Goal: Book appointment/travel/reservation

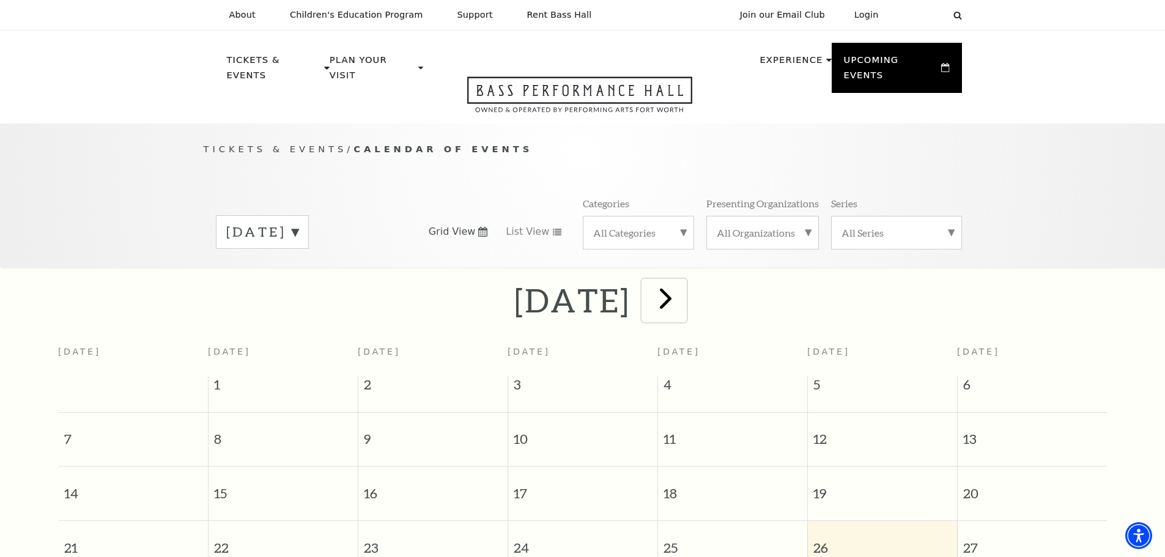
click at [683, 281] on span "next" at bounding box center [665, 298] width 35 height 35
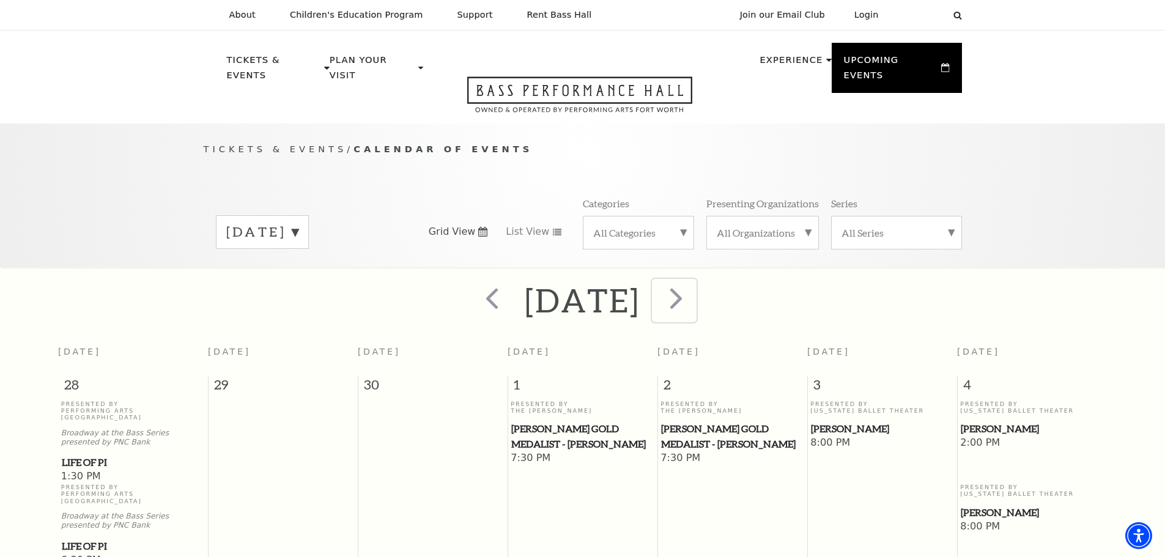
click at [694, 281] on span "next" at bounding box center [676, 298] width 35 height 35
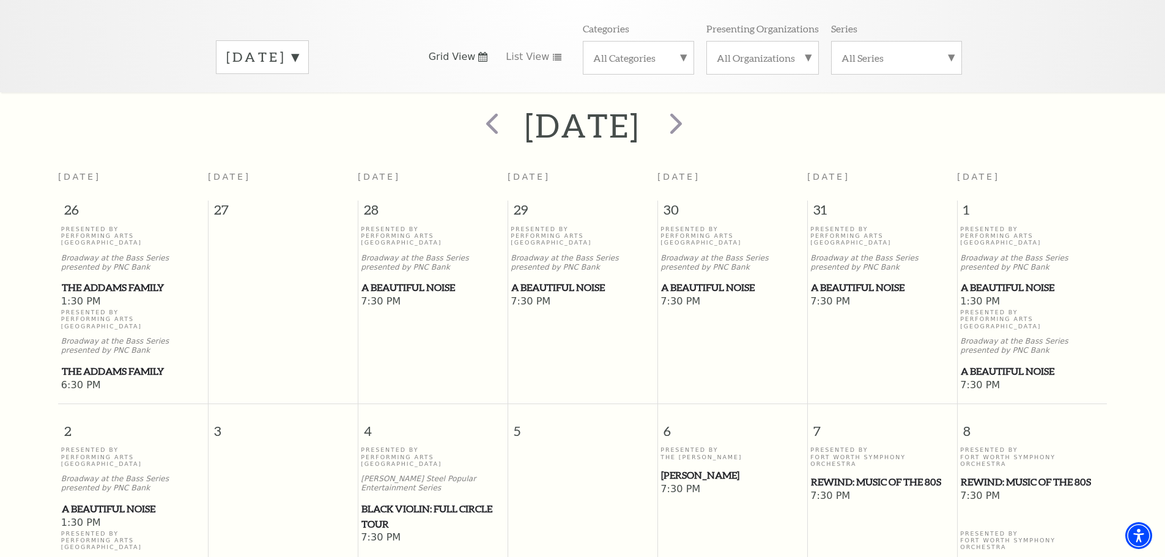
scroll to position [169, 0]
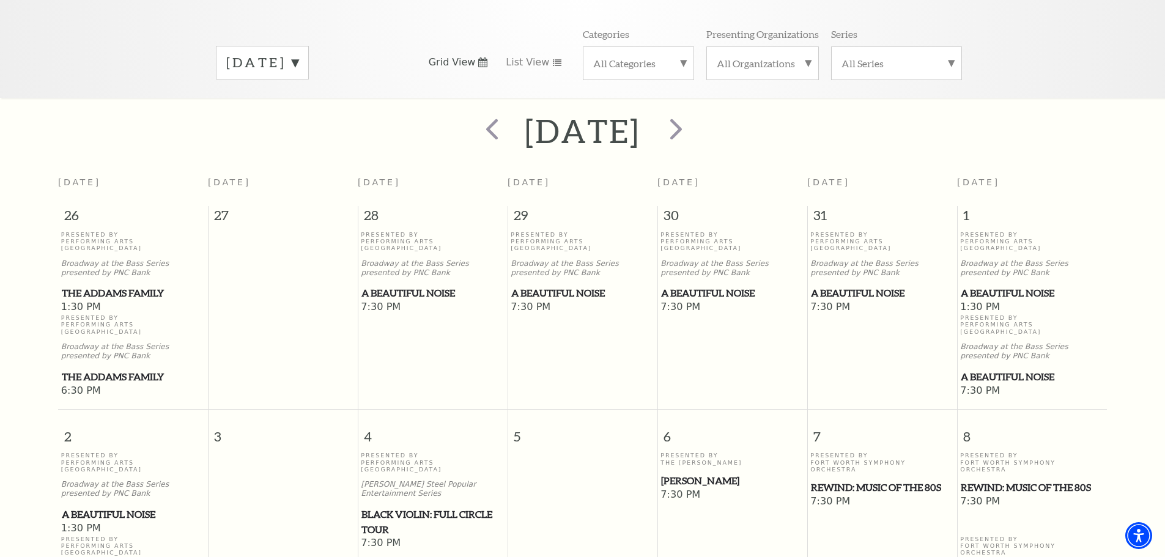
click at [111, 286] on span "The Addams Family" at bounding box center [133, 293] width 142 height 15
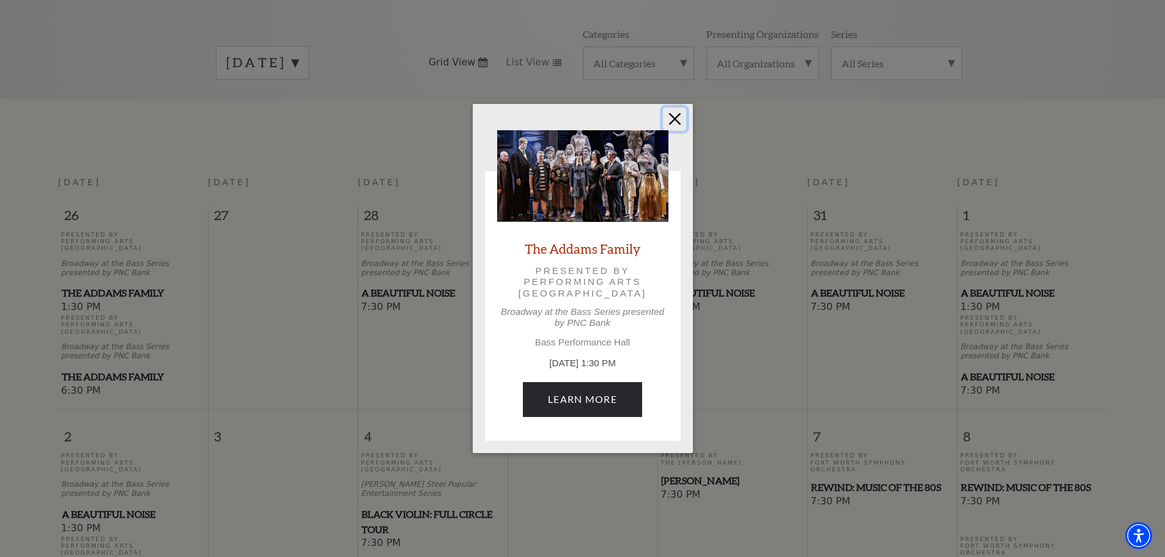
click at [670, 120] on button "Close" at bounding box center [674, 119] width 23 height 23
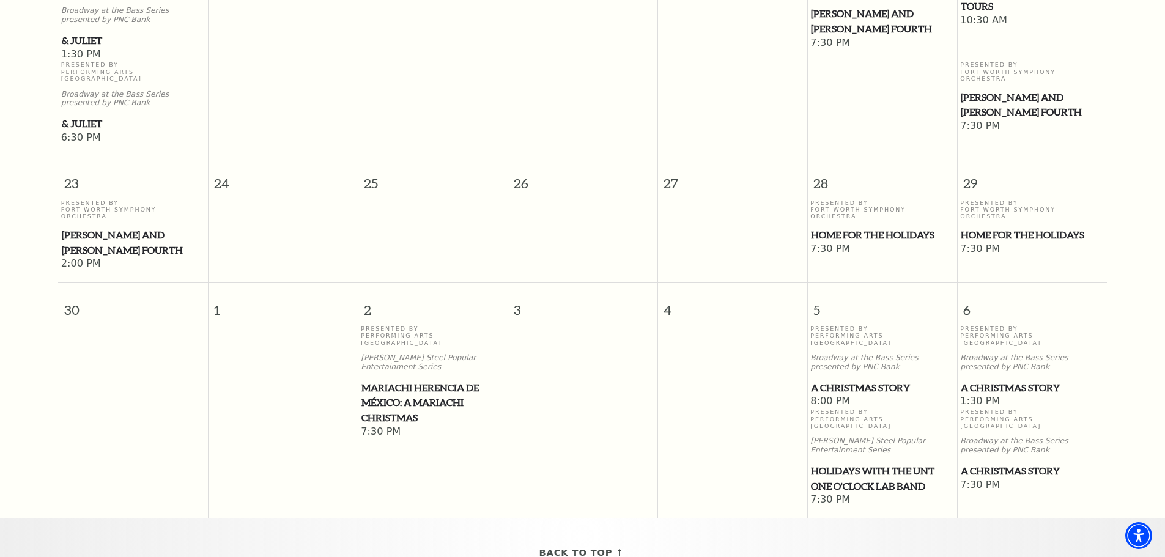
scroll to position [1087, 0]
click at [879, 379] on span "A Christmas Story" at bounding box center [882, 386] width 142 height 15
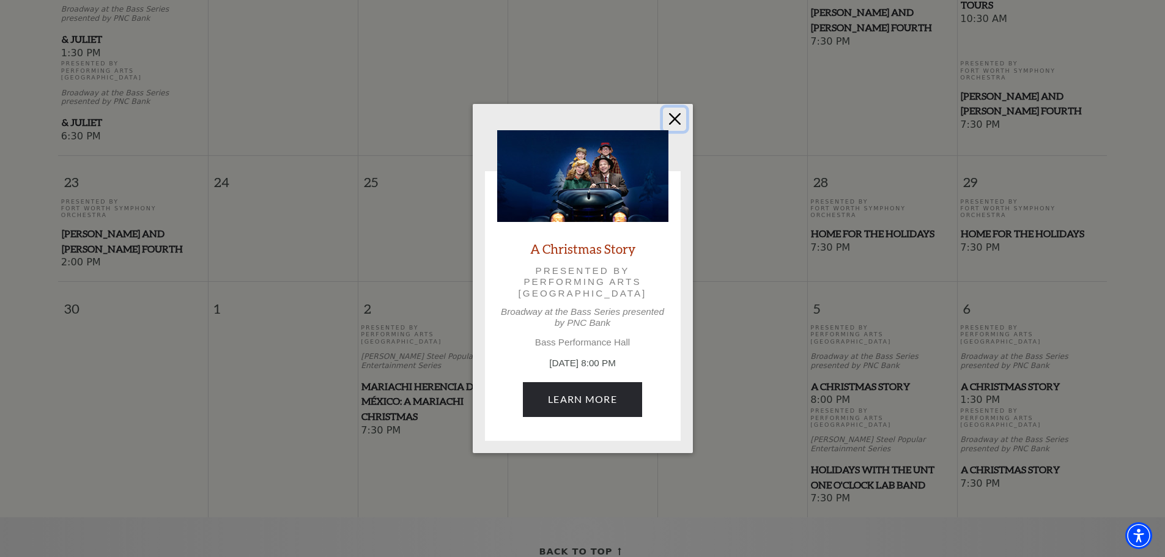
click at [671, 120] on button "Close" at bounding box center [674, 119] width 23 height 23
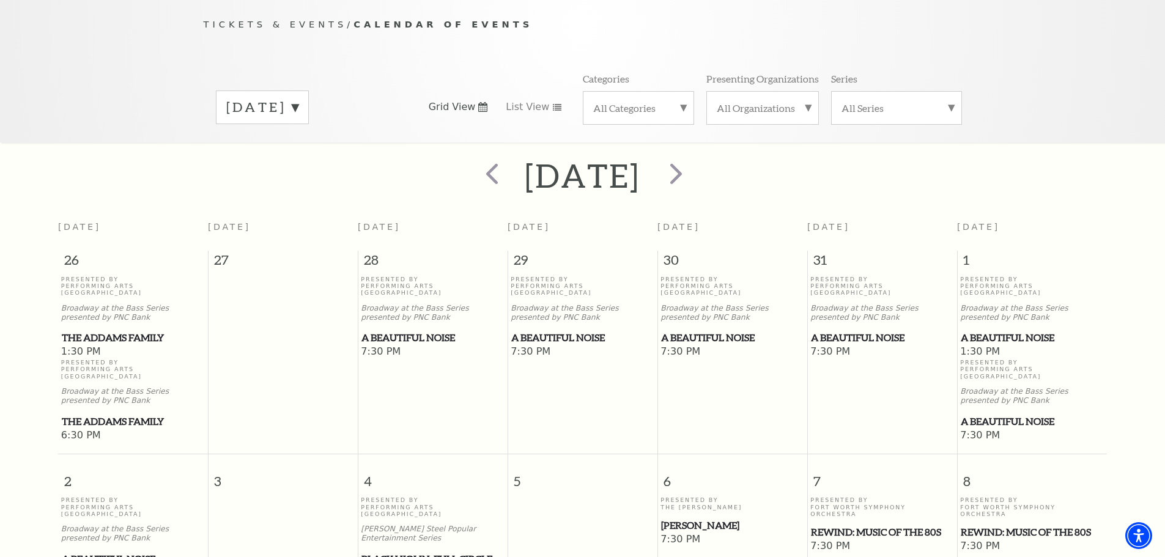
scroll to position [0, 0]
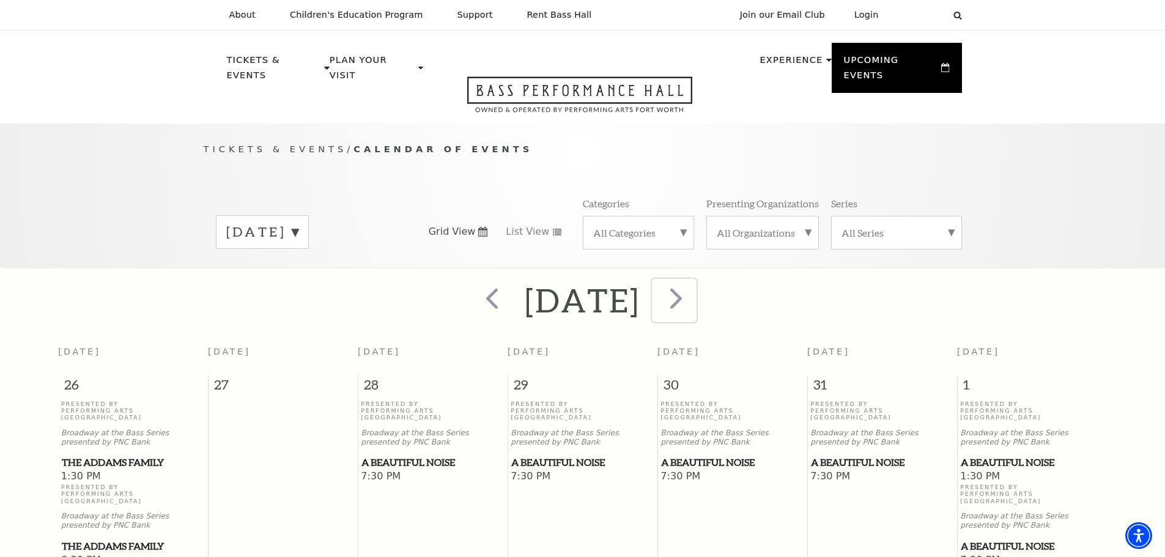
click at [694, 282] on span "next" at bounding box center [676, 298] width 35 height 35
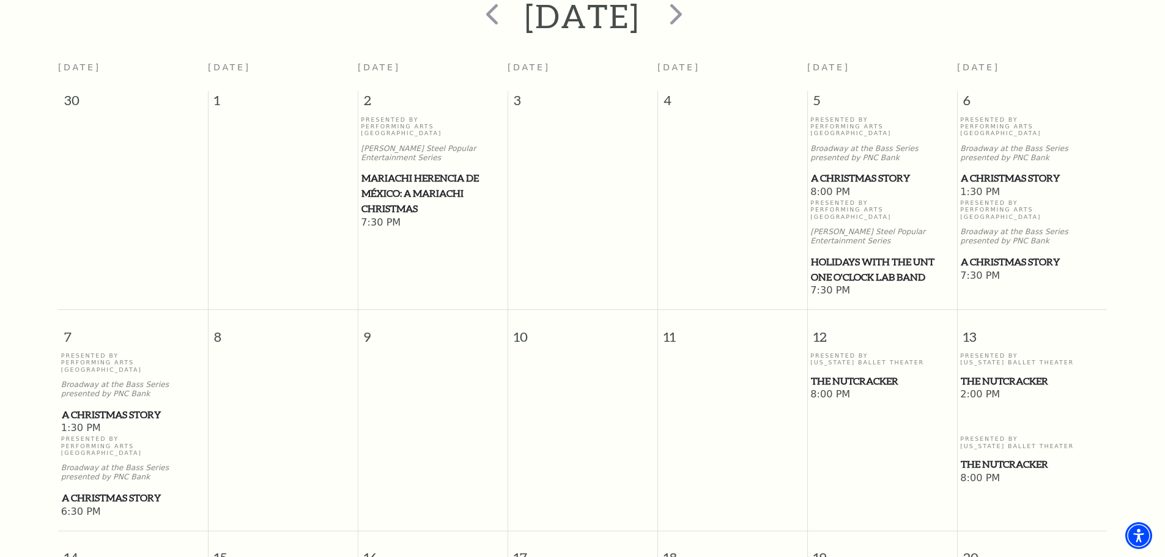
scroll to position [108, 0]
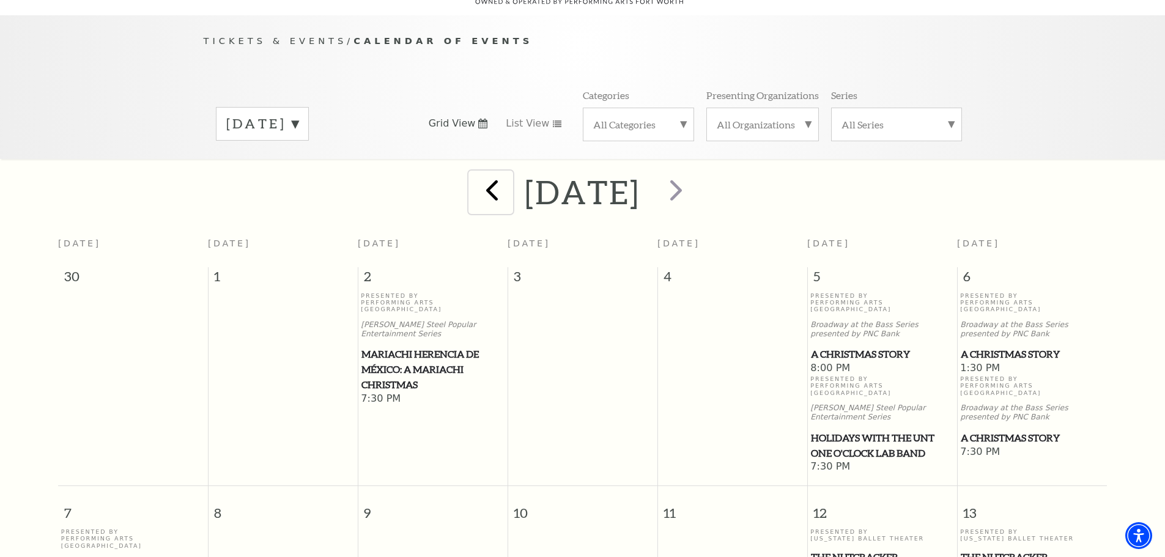
click at [475, 177] on span "prev" at bounding box center [492, 189] width 35 height 35
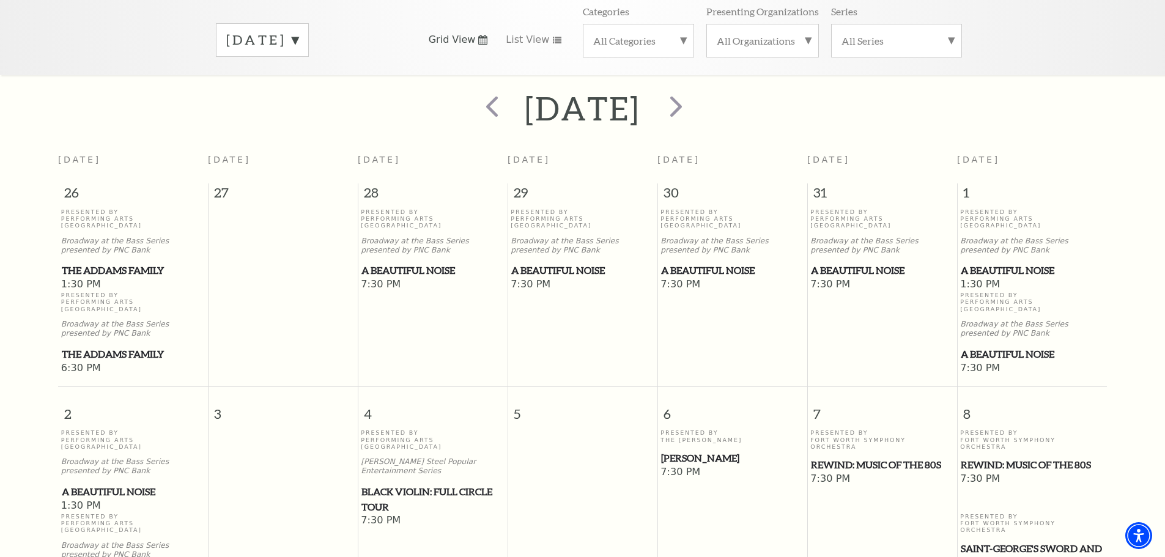
scroll to position [183, 0]
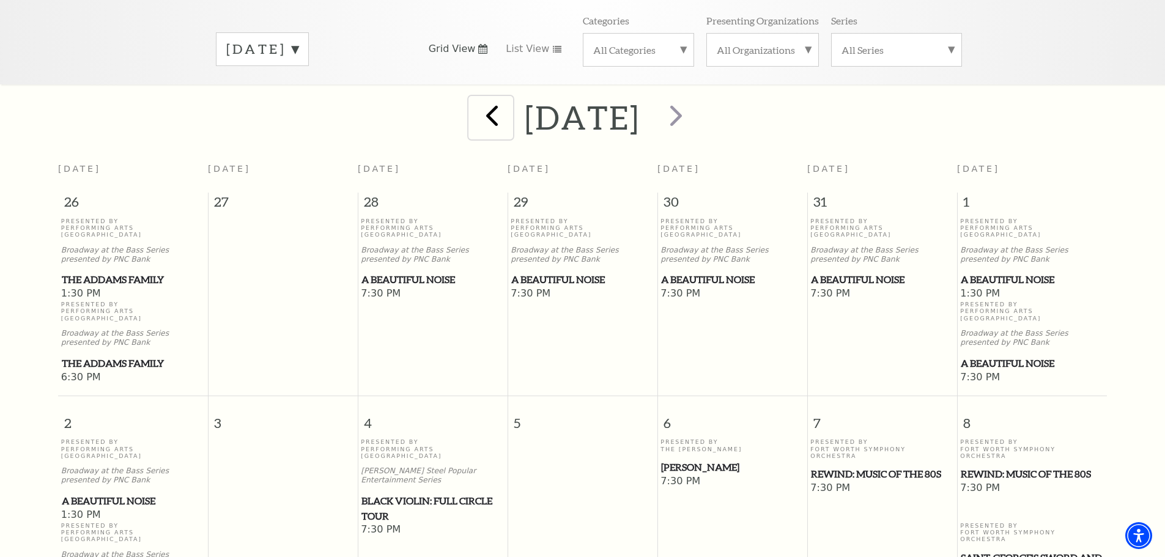
click at [475, 102] on span "prev" at bounding box center [492, 115] width 35 height 35
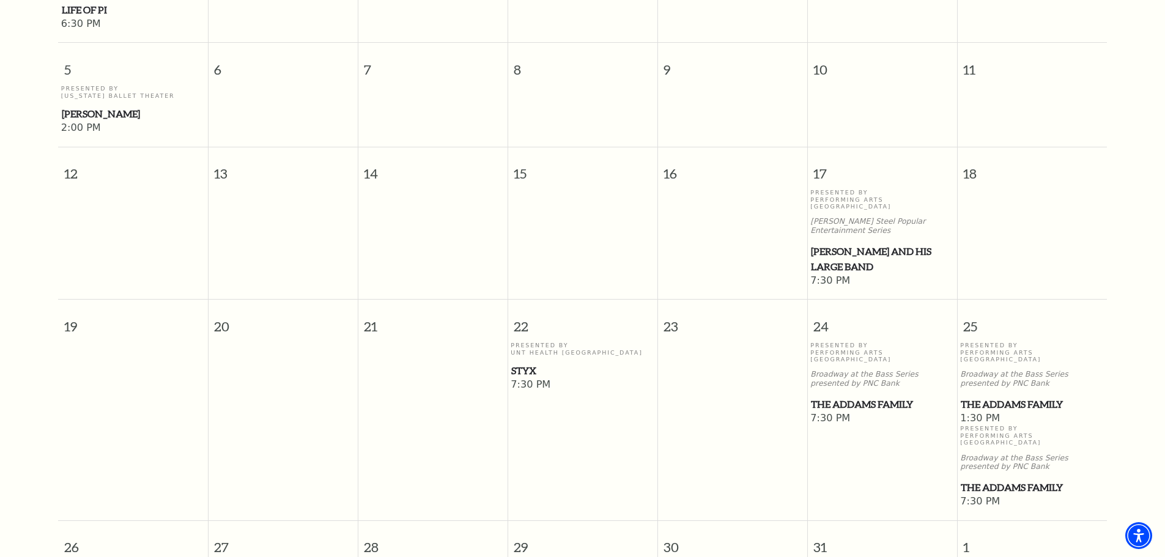
scroll to position [720, 0]
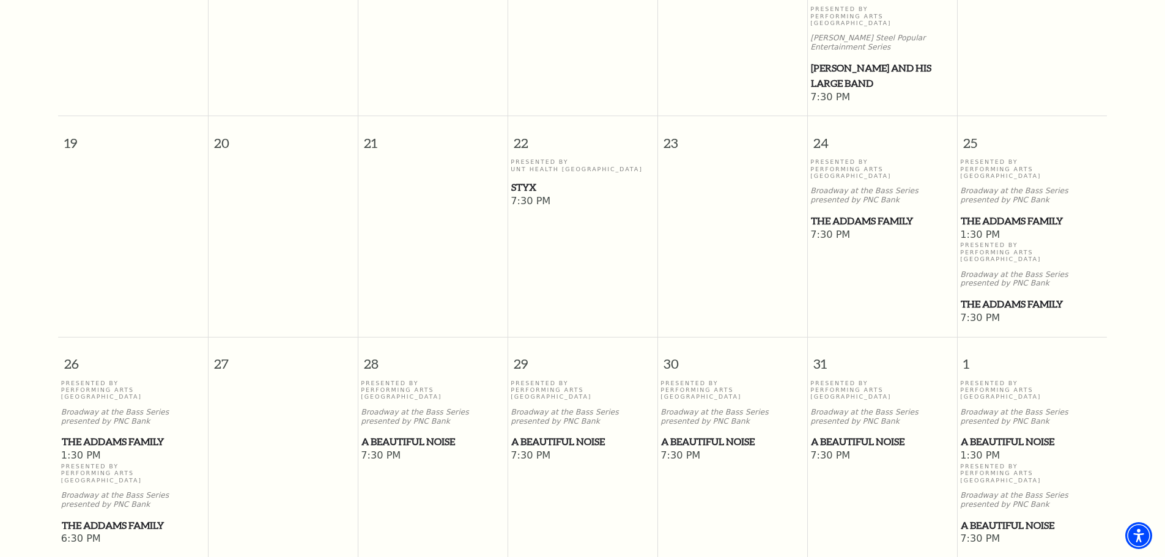
click at [846, 380] on div "Presented By Performing Arts [GEOGRAPHIC_DATA] Broadway at the Bass Series pres…" at bounding box center [882, 415] width 144 height 70
click at [846, 434] on span "A Beautiful Noise" at bounding box center [882, 441] width 142 height 15
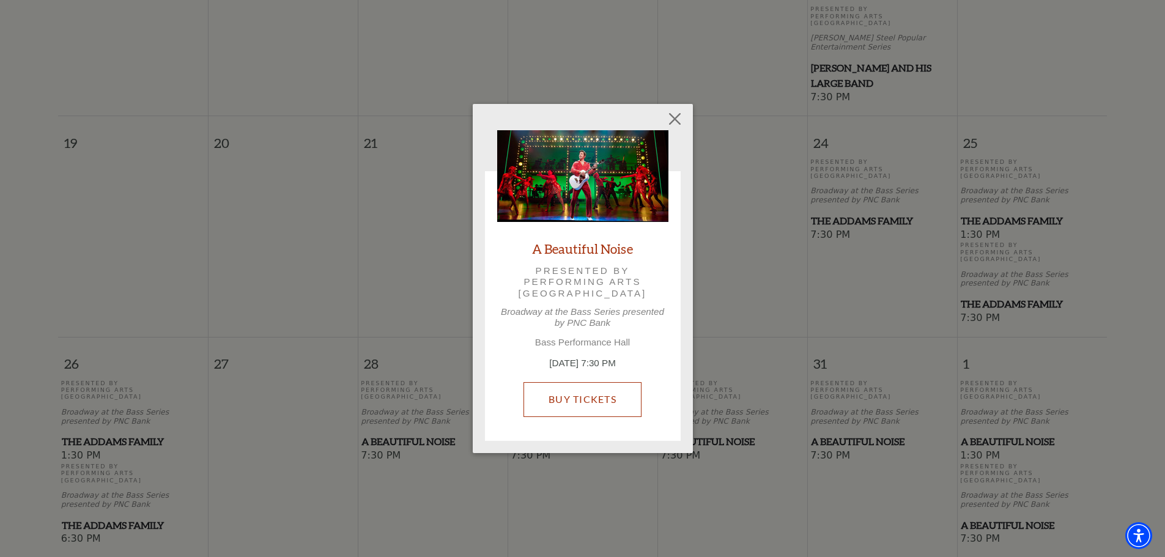
click at [590, 399] on link "Buy Tickets" at bounding box center [582, 399] width 118 height 34
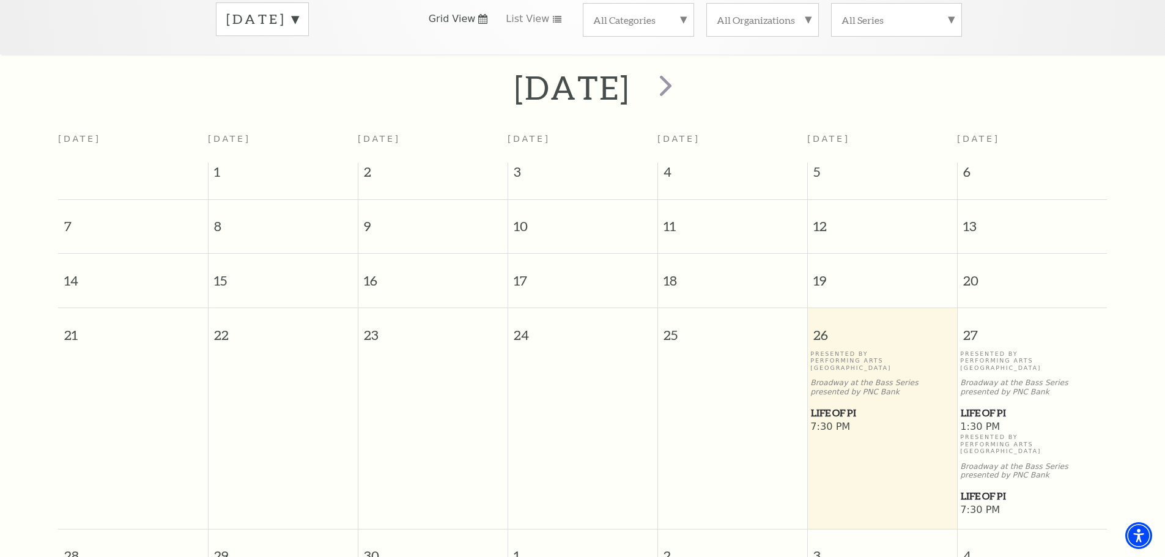
scroll to position [414, 0]
